Goal: Information Seeking & Learning: Learn about a topic

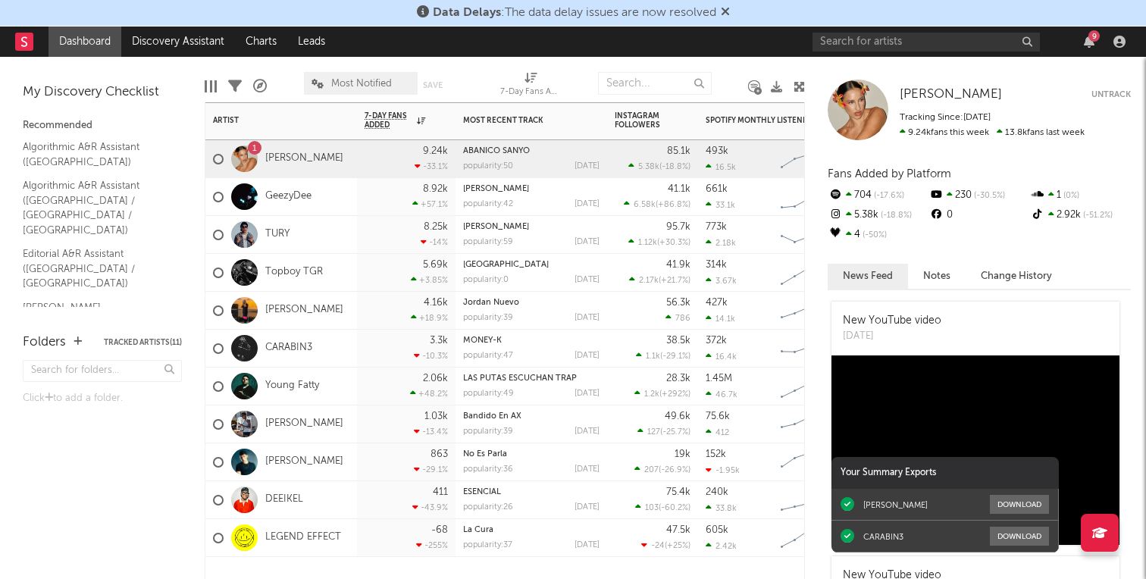
click at [332, 195] on div "GeezyDee" at bounding box center [281, 197] width 152 height 38
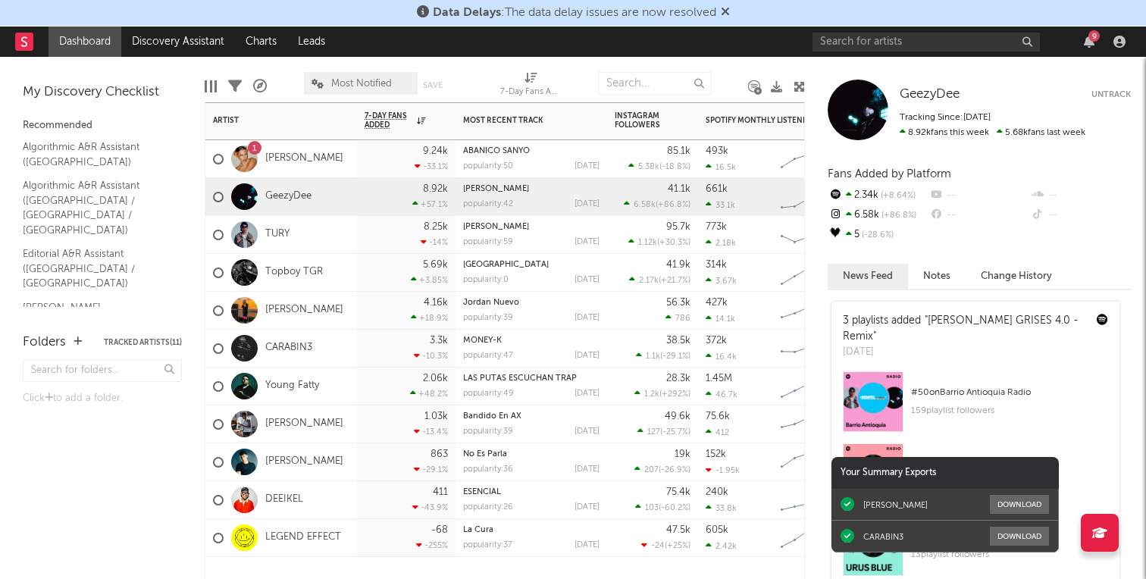
click at [339, 168] on div "1 [PERSON_NAME]" at bounding box center [281, 159] width 152 height 38
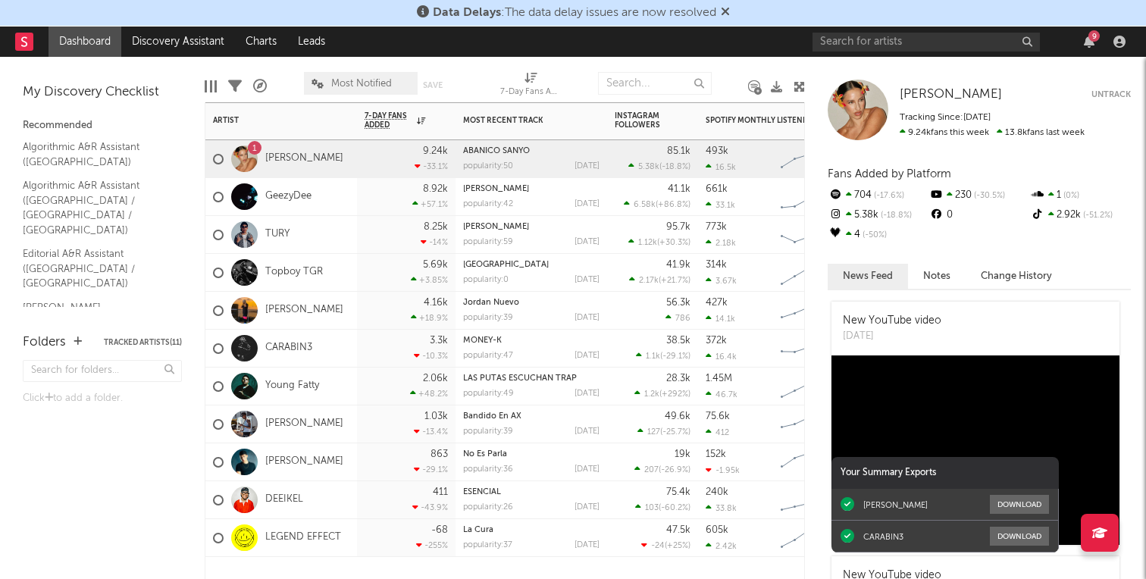
click at [328, 203] on div "GeezyDee" at bounding box center [281, 197] width 152 height 38
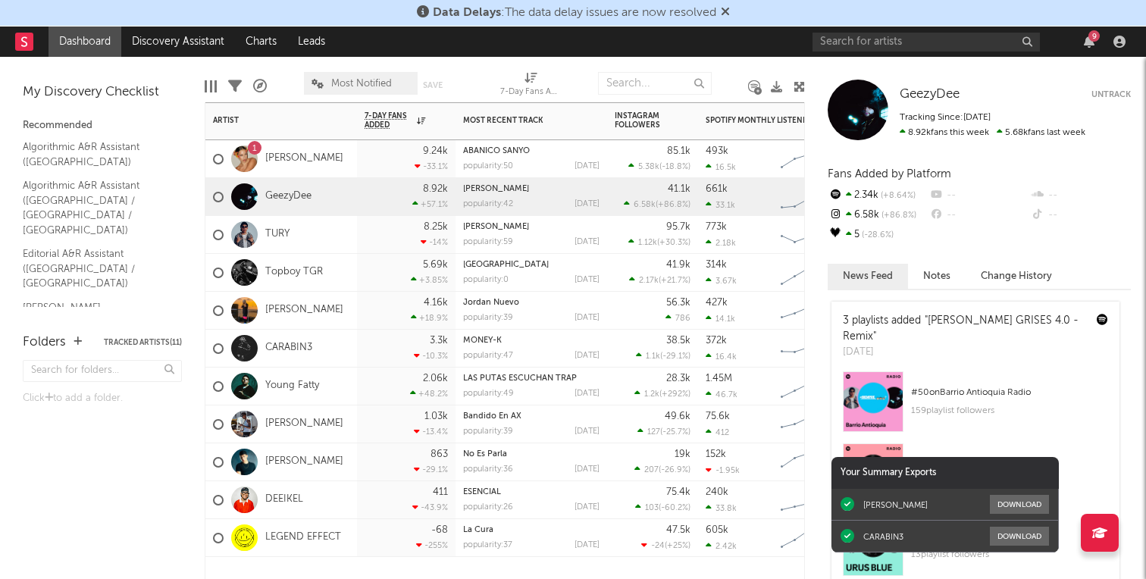
click at [352, 167] on div "1 [PERSON_NAME]" at bounding box center [281, 159] width 152 height 38
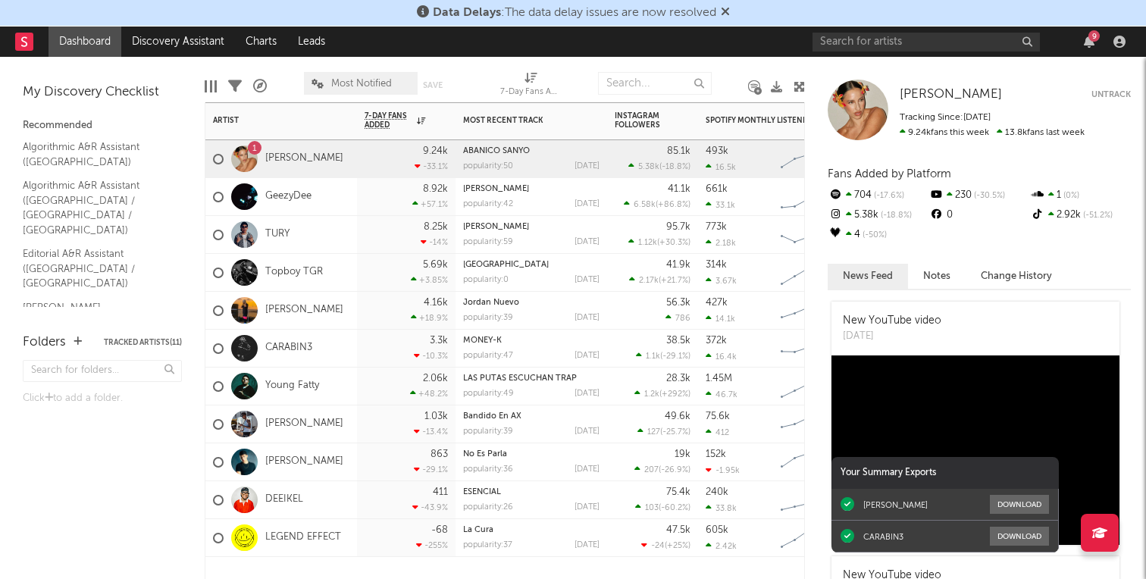
click at [357, 198] on div "8.92k +57.1 %" at bounding box center [406, 197] width 99 height 38
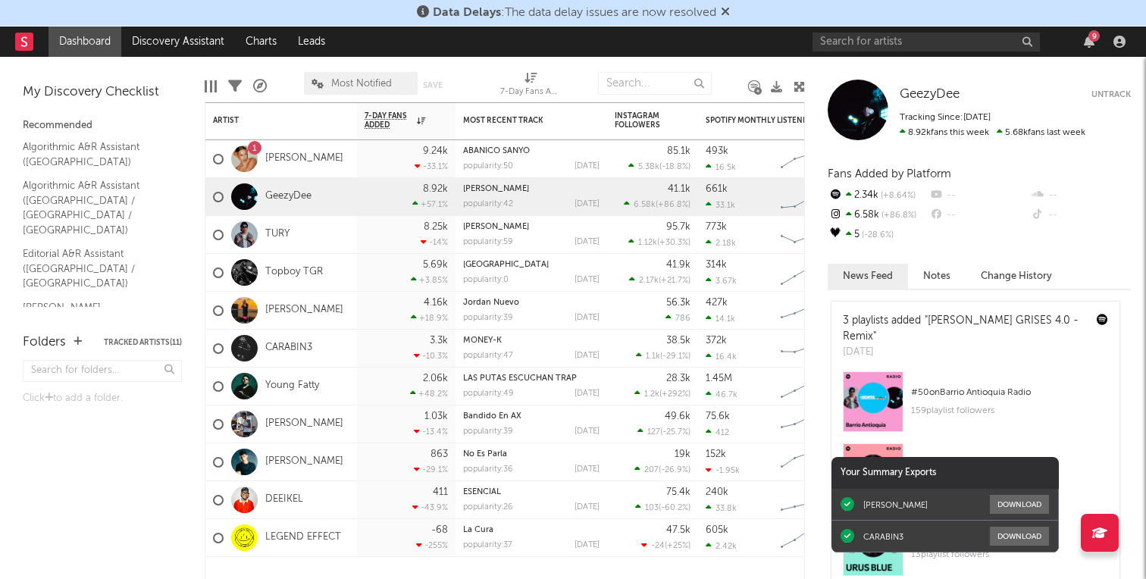
click at [938, 271] on button "Notes" at bounding box center [937, 276] width 58 height 25
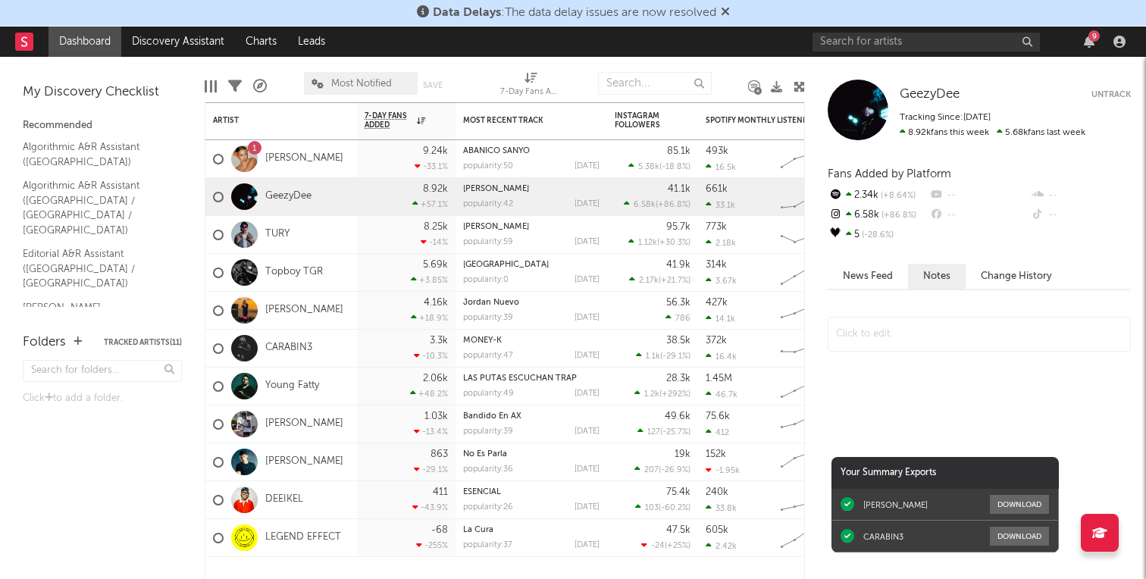
click at [1016, 270] on button "Change History" at bounding box center [1017, 276] width 102 height 25
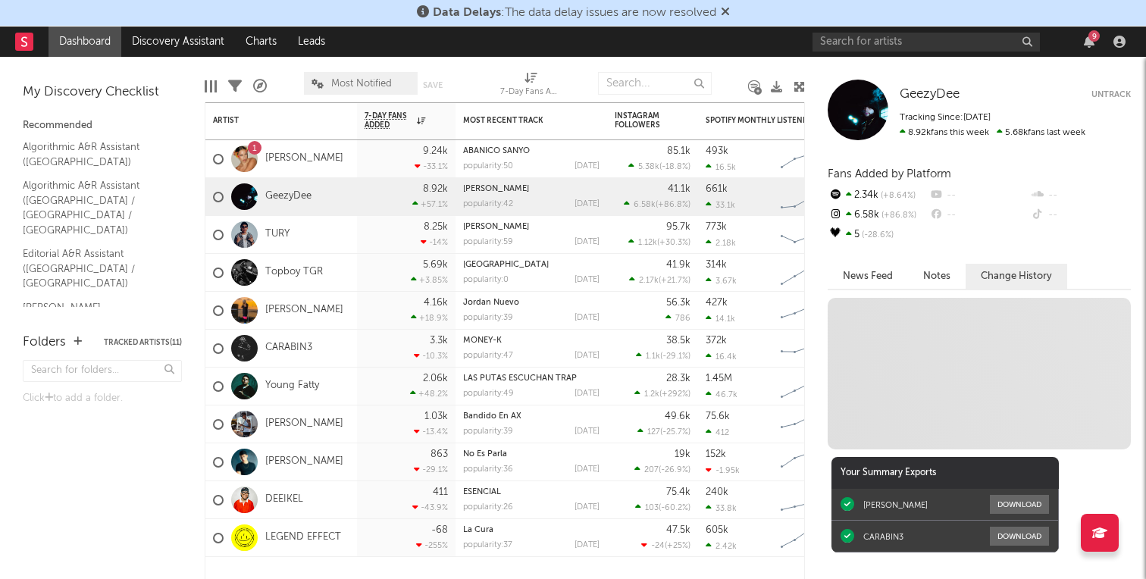
click at [863, 276] on button "News Feed" at bounding box center [868, 276] width 80 height 25
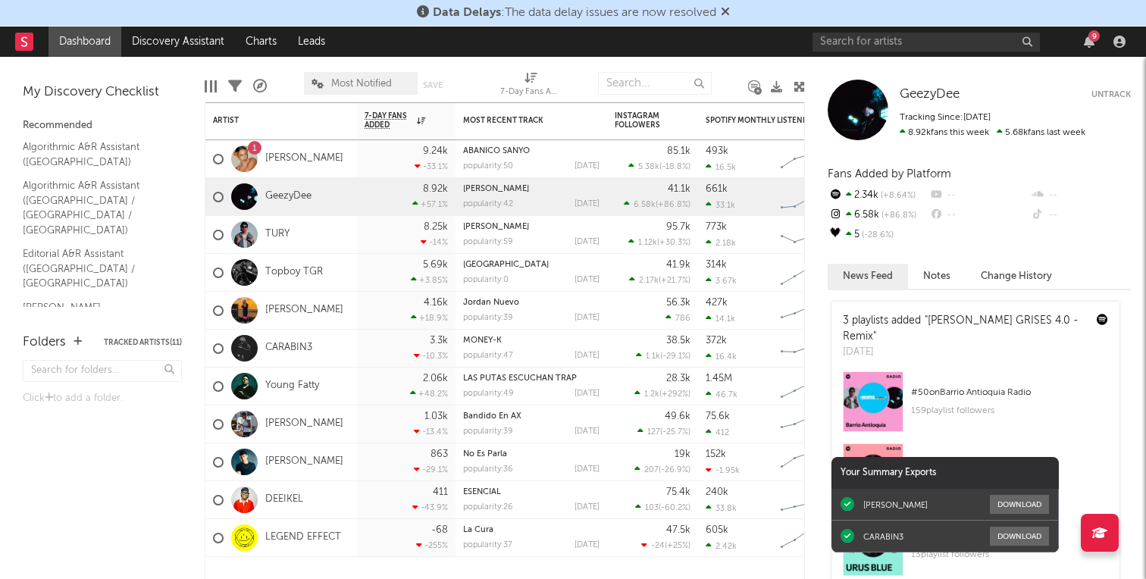
click at [1092, 41] on div "9" at bounding box center [1093, 35] width 11 height 11
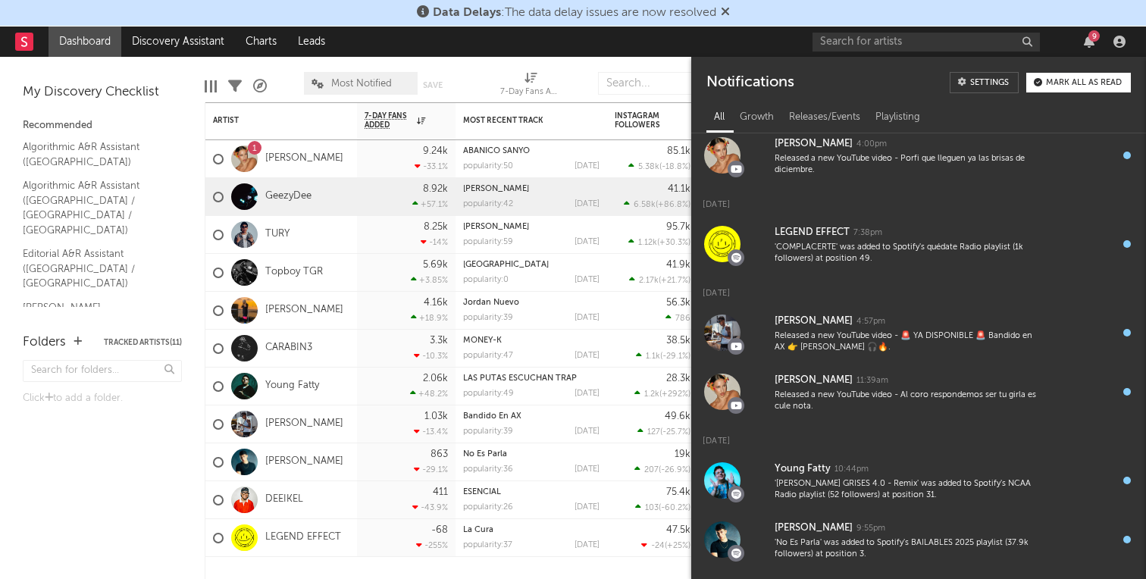
scroll to position [205, 0]
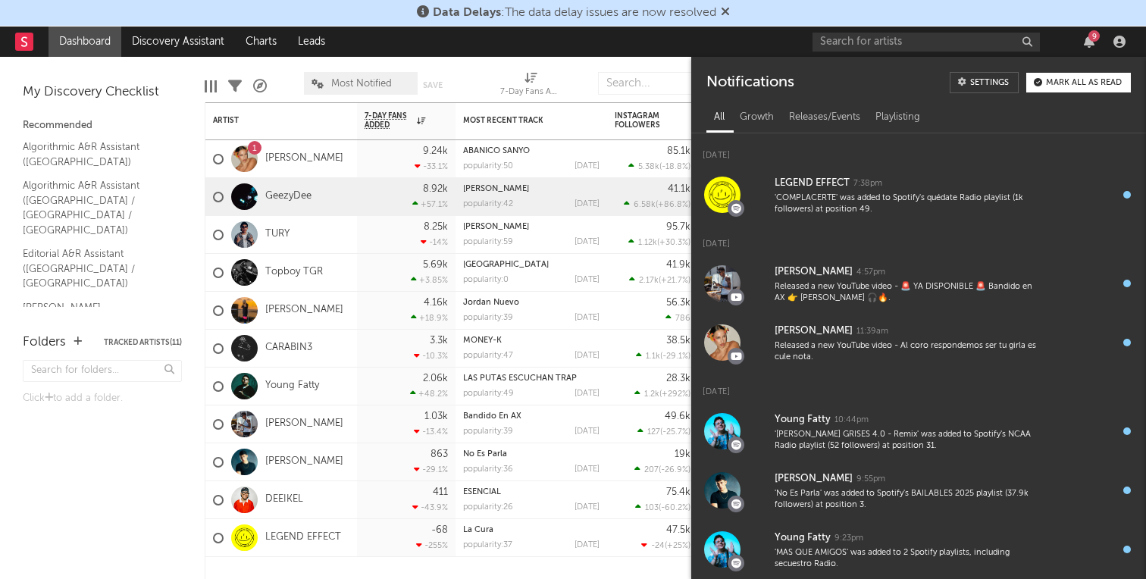
click at [728, 9] on icon at bounding box center [725, 11] width 9 height 12
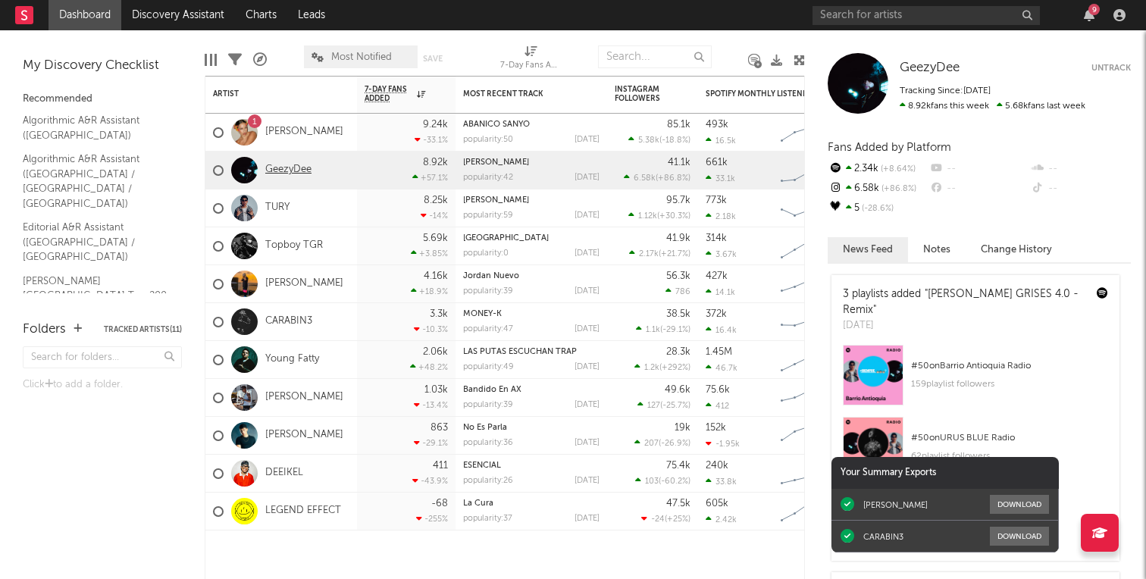
click at [309, 172] on link "GeezyDee" at bounding box center [288, 170] width 46 height 13
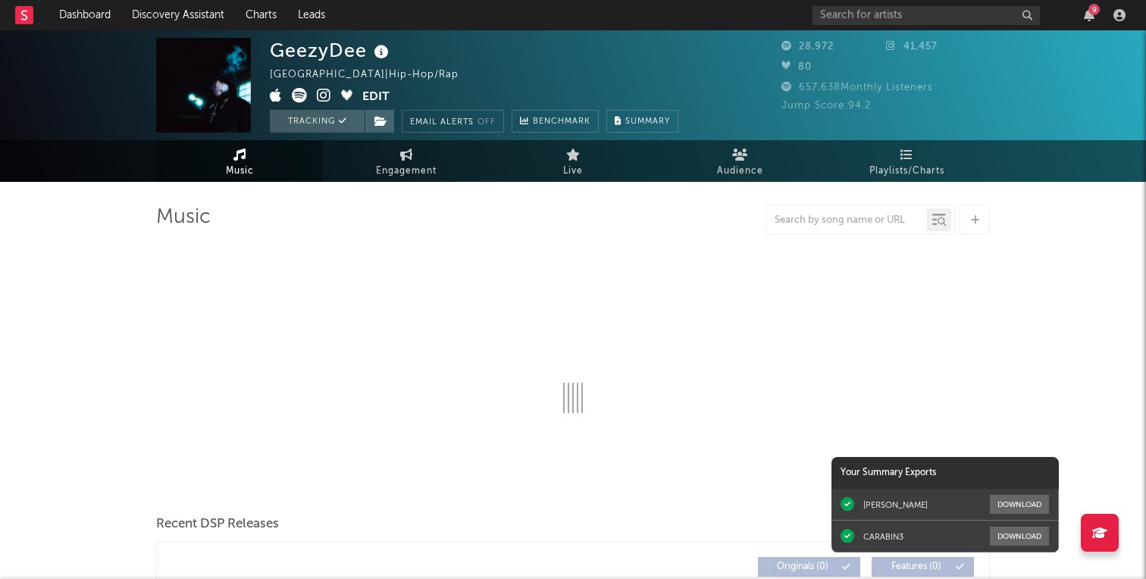
select select "6m"
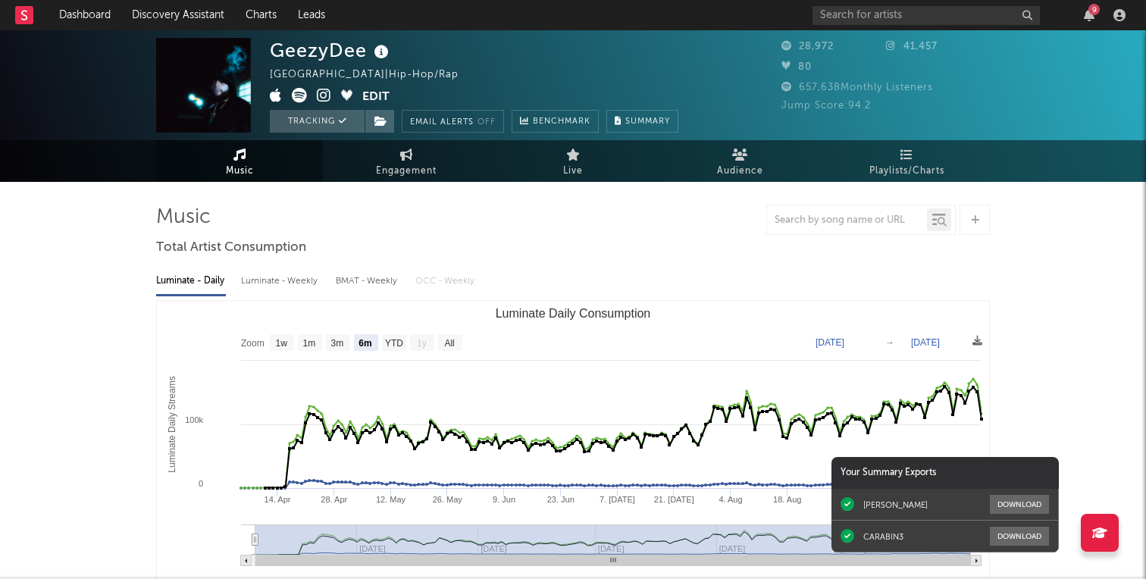
click at [788, 64] on icon at bounding box center [785, 65] width 9 height 9
click at [802, 67] on span "80" at bounding box center [796, 67] width 30 height 10
click at [855, 14] on input "text" at bounding box center [926, 15] width 227 height 19
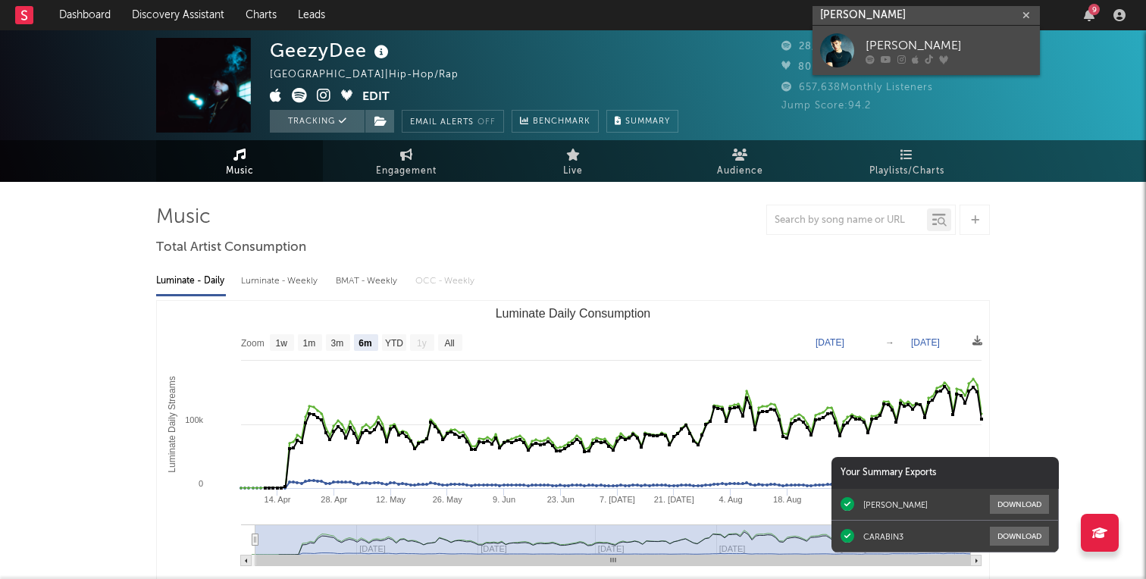
type input "[PERSON_NAME]"
click at [908, 35] on link "[PERSON_NAME]" at bounding box center [926, 50] width 227 height 49
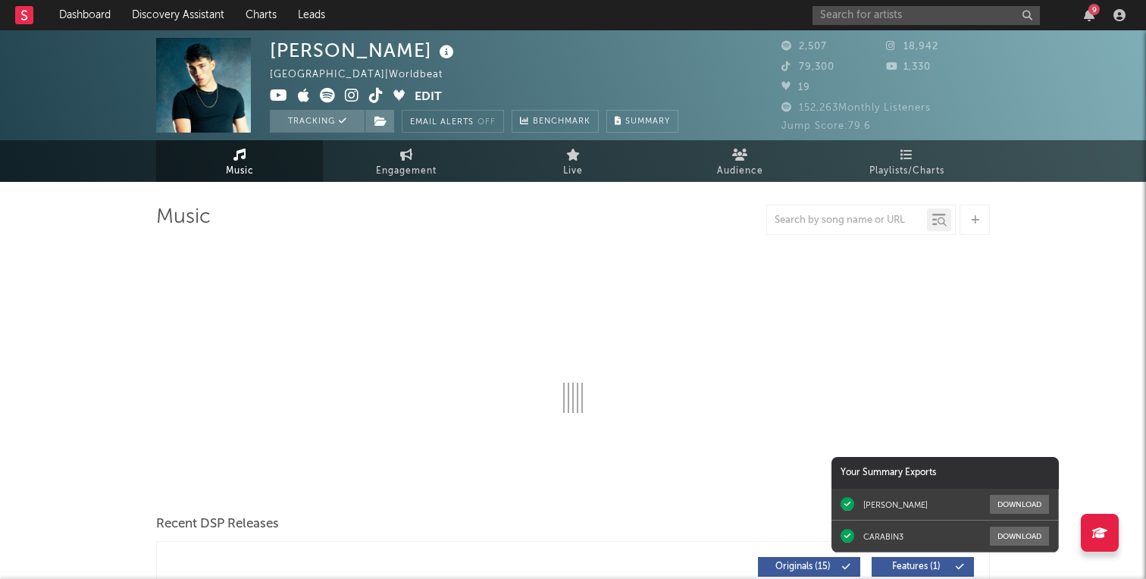
select select "1w"
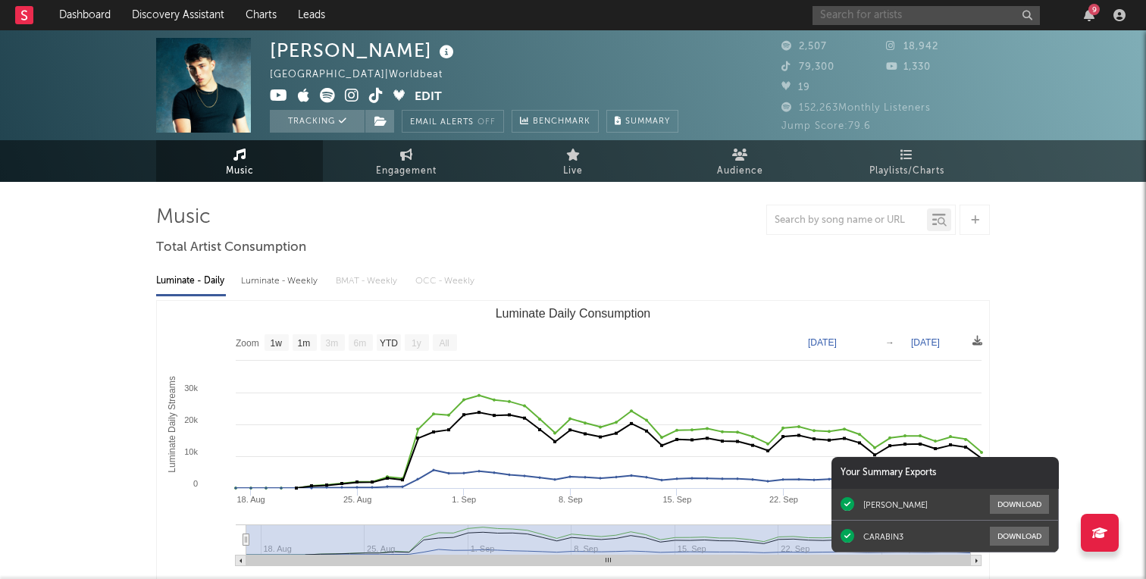
click at [848, 12] on input "text" at bounding box center [926, 15] width 227 height 19
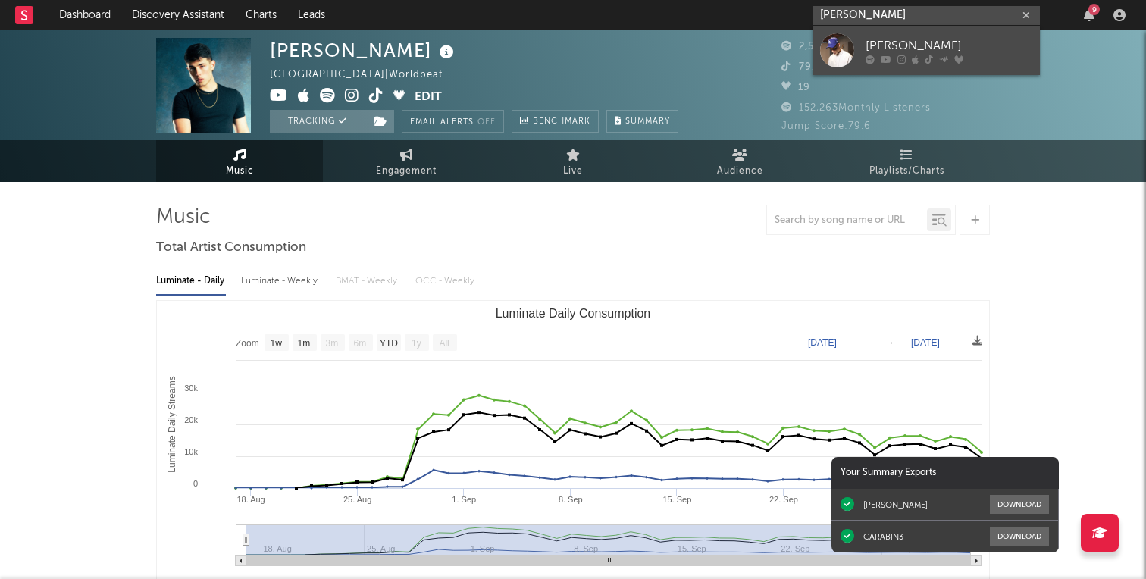
type input "[PERSON_NAME]"
click at [882, 40] on div "[PERSON_NAME]" at bounding box center [949, 45] width 167 height 18
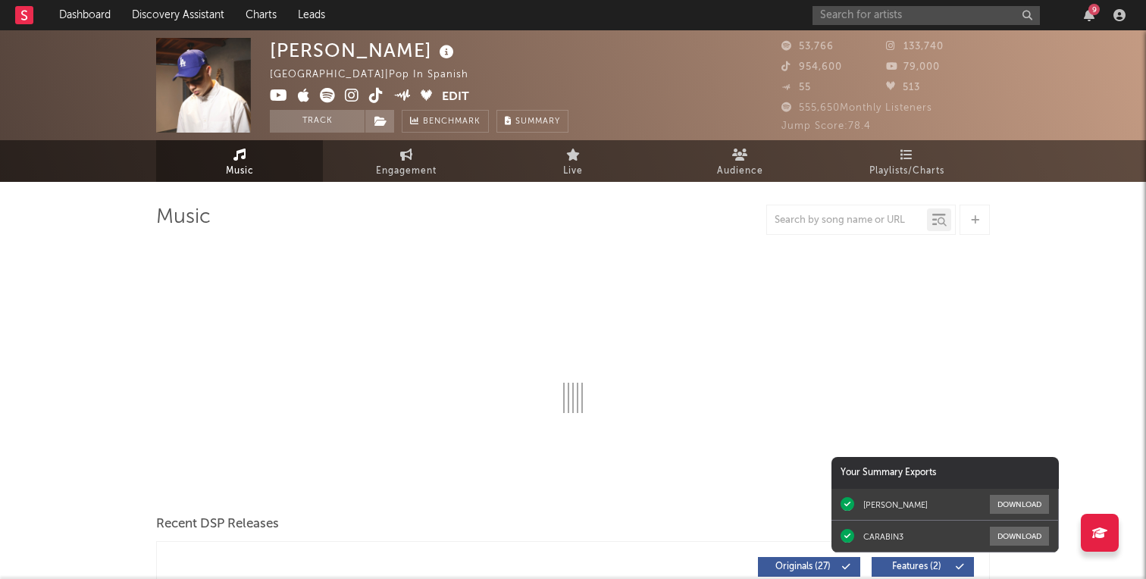
select select "6m"
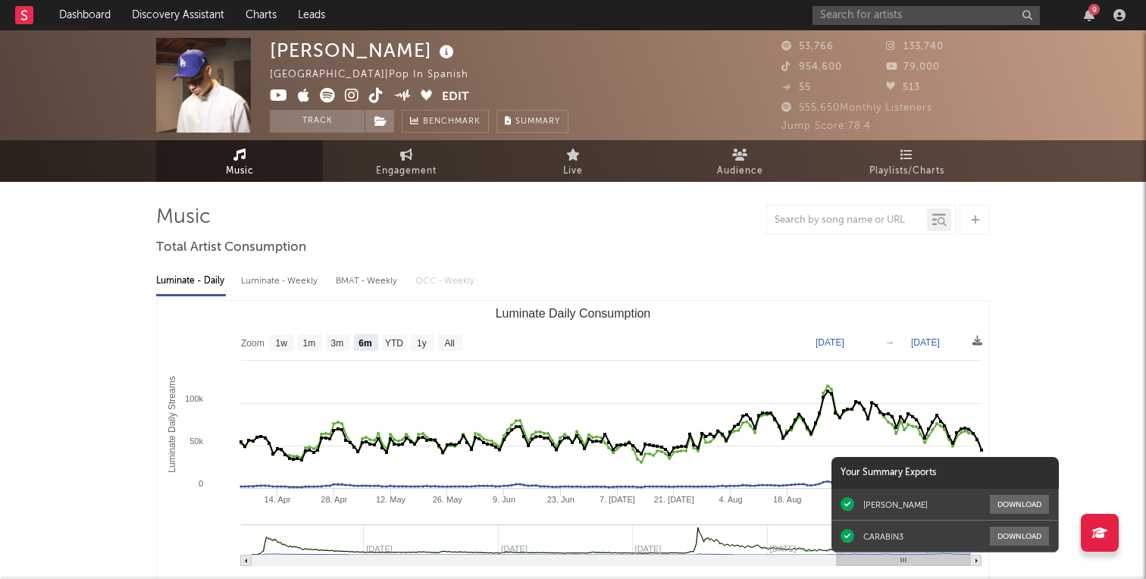
click at [1085, 24] on div "9" at bounding box center [972, 15] width 318 height 30
click at [1091, 15] on icon "button" at bounding box center [1089, 15] width 11 height 12
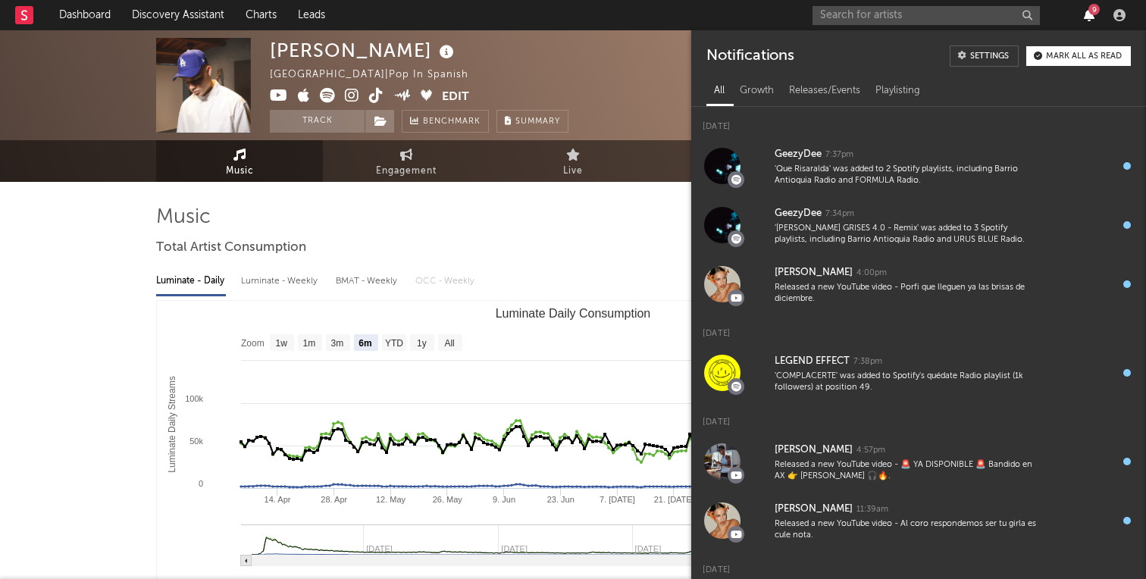
click at [1091, 15] on icon "button" at bounding box center [1089, 15] width 11 height 12
